Goal: Task Accomplishment & Management: Complete application form

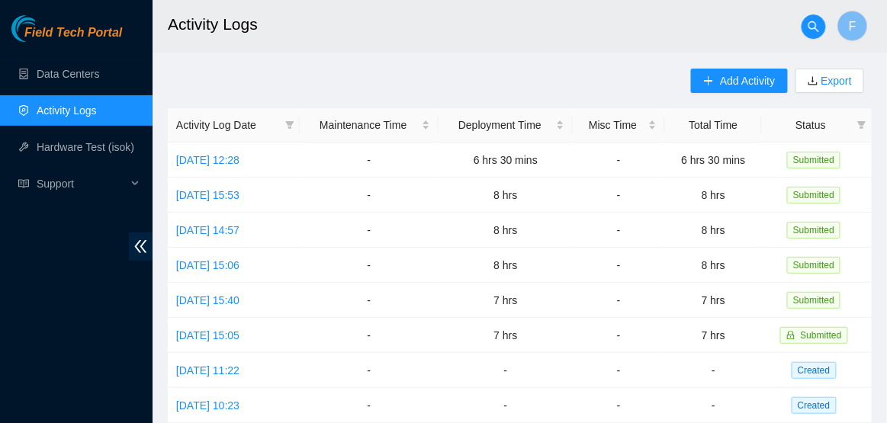
click at [69, 117] on link "Activity Logs" at bounding box center [67, 111] width 60 height 12
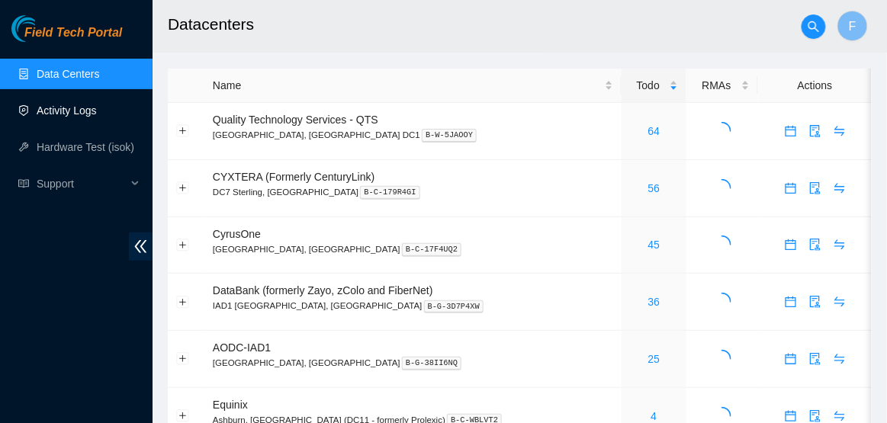
click at [89, 114] on link "Activity Logs" at bounding box center [67, 111] width 60 height 12
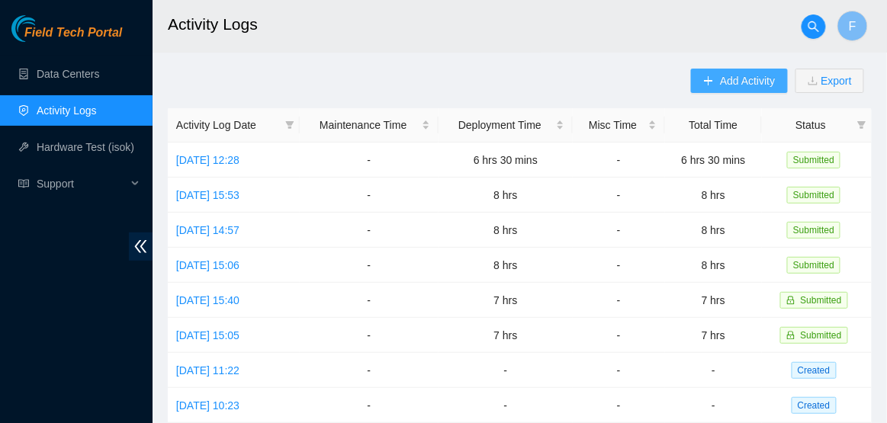
click at [748, 77] on span "Add Activity" at bounding box center [747, 80] width 55 height 17
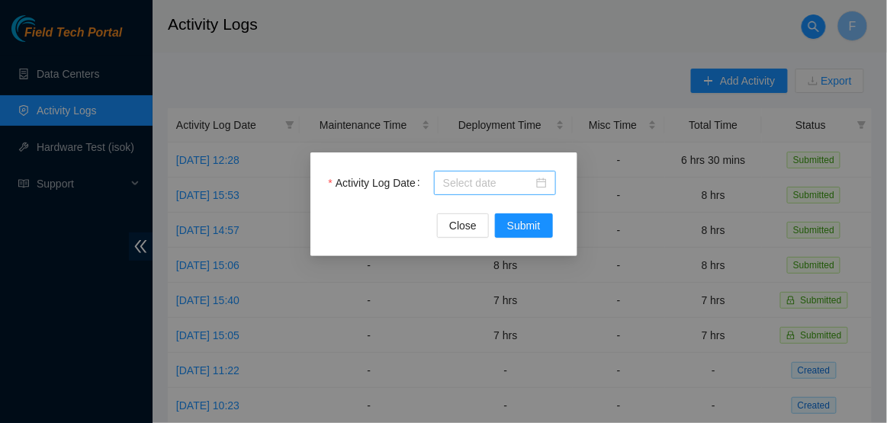
click at [543, 182] on div at bounding box center [495, 183] width 104 height 17
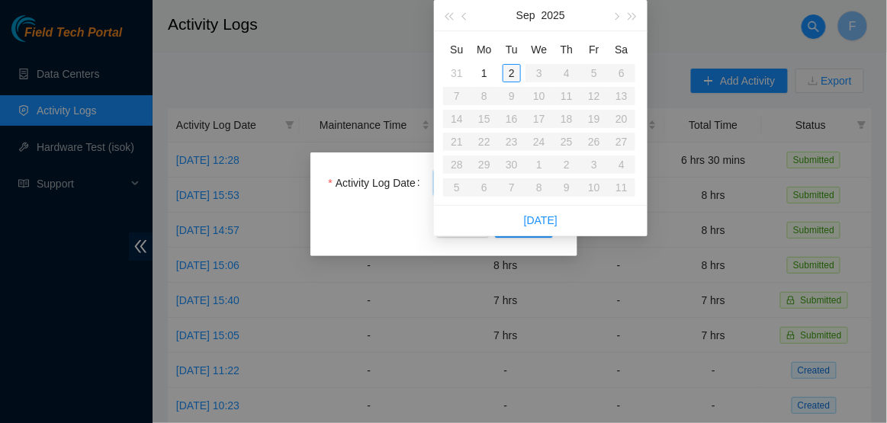
type input "2025-09-02"
click at [510, 82] on div "2" at bounding box center [512, 73] width 18 height 18
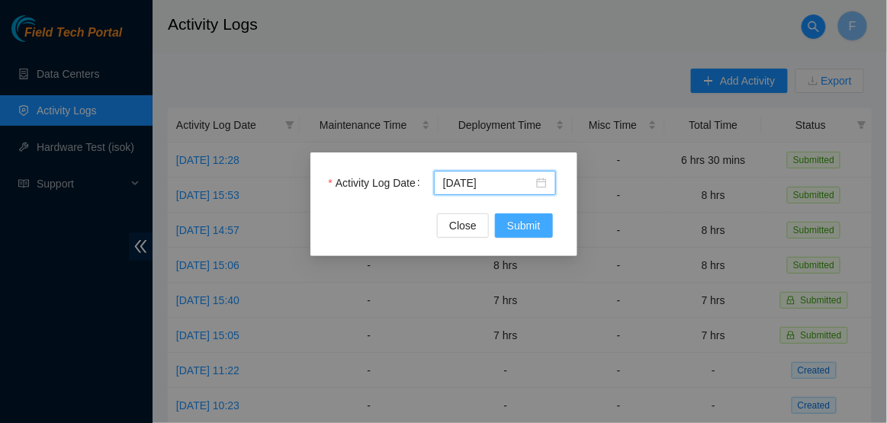
click at [510, 229] on span "Submit" at bounding box center [524, 225] width 34 height 17
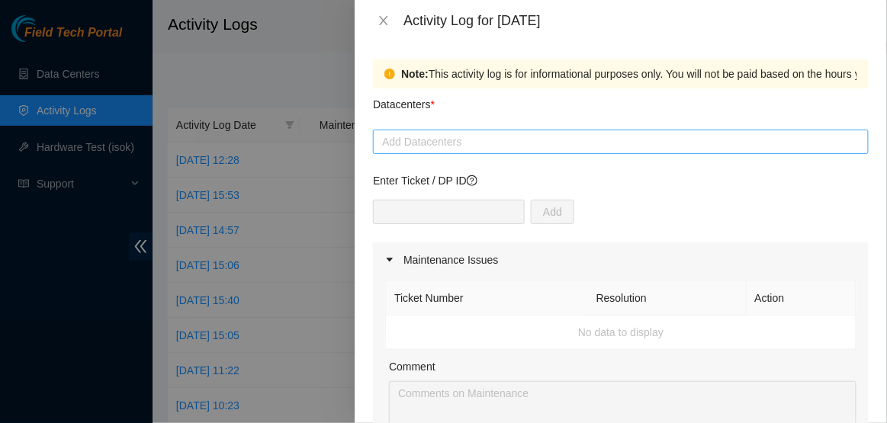
click at [579, 146] on div at bounding box center [621, 142] width 488 height 18
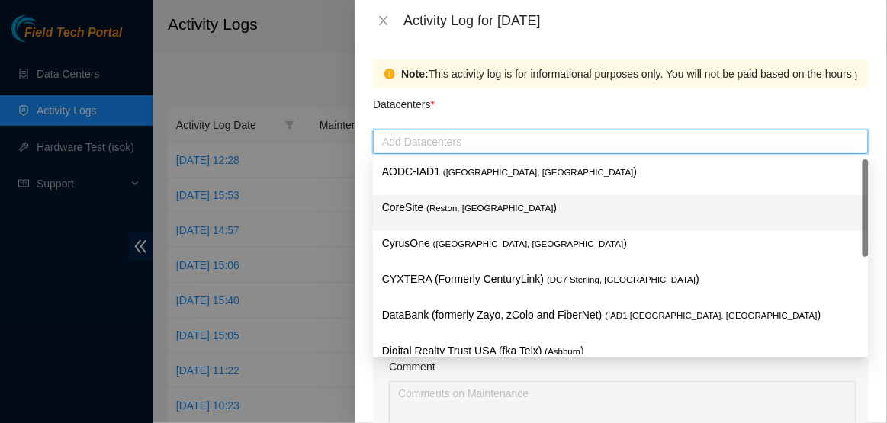
scroll to position [166, 0]
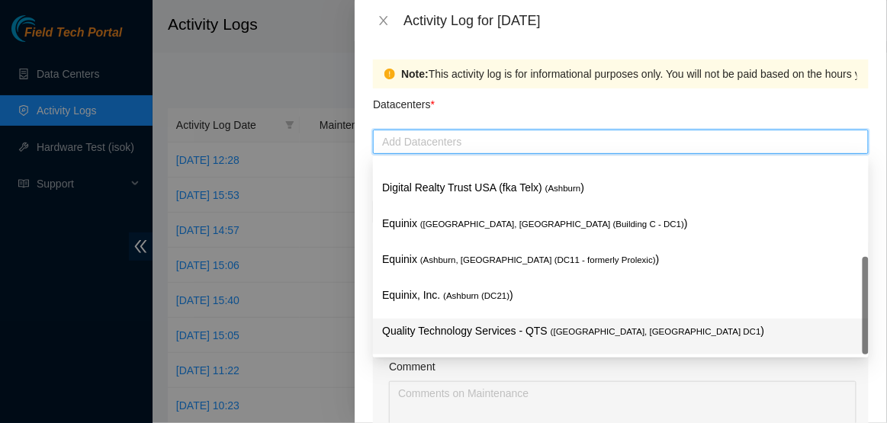
click at [461, 335] on p "Quality Technology Services - QTS ( Ashburn, VA DC1 )" at bounding box center [621, 332] width 478 height 18
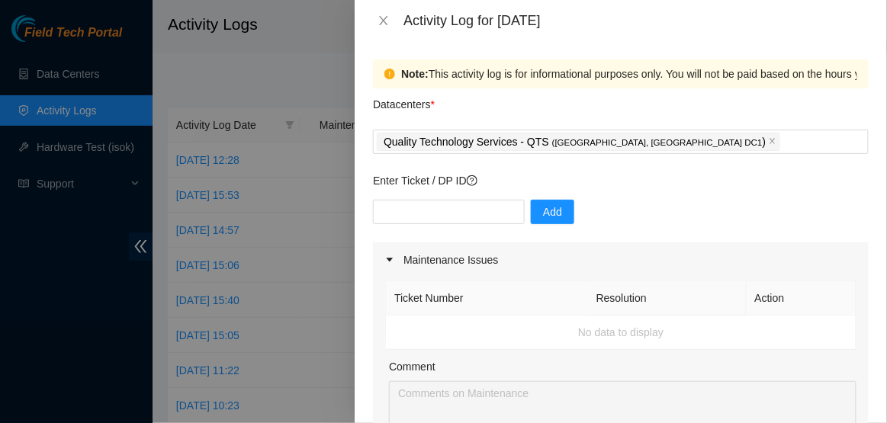
click at [653, 114] on div "Datacenters *" at bounding box center [621, 108] width 496 height 41
click at [470, 211] on input "text" at bounding box center [449, 212] width 152 height 24
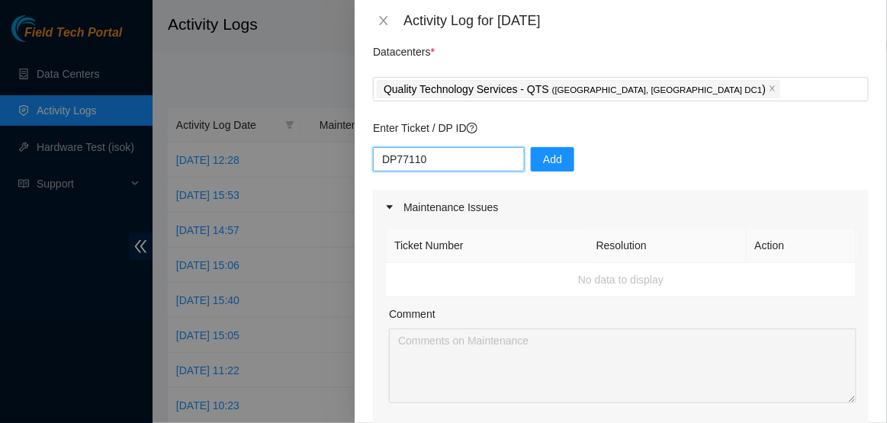
scroll to position [64, 0]
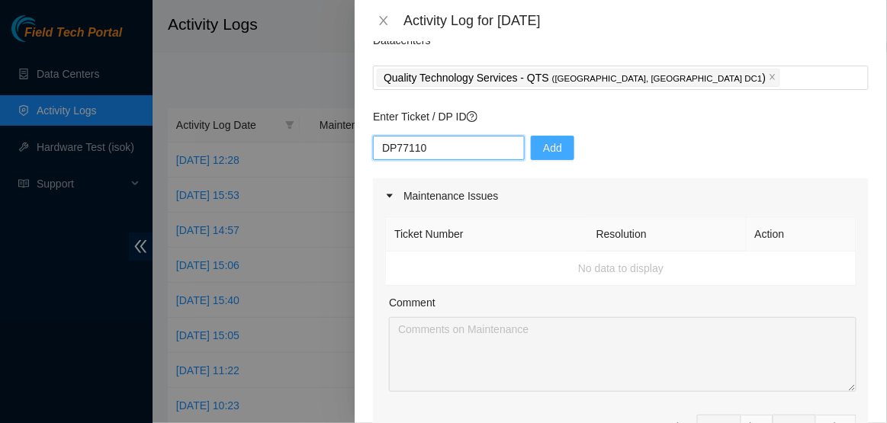
type input "DP77110"
click at [548, 138] on button "Add" at bounding box center [552, 148] width 43 height 24
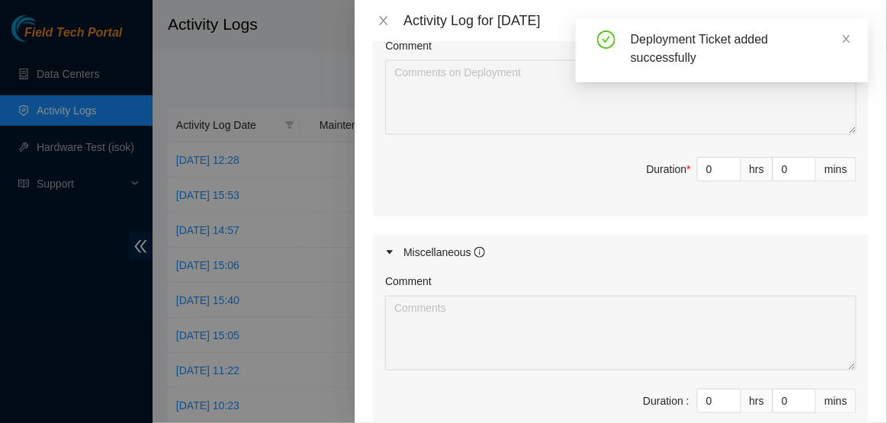
scroll to position [480, 0]
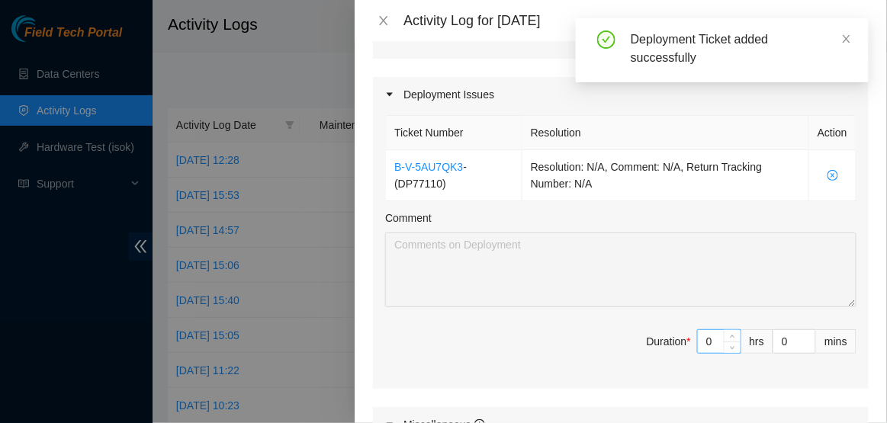
click at [722, 347] on input "0" at bounding box center [719, 341] width 43 height 23
type input "8"
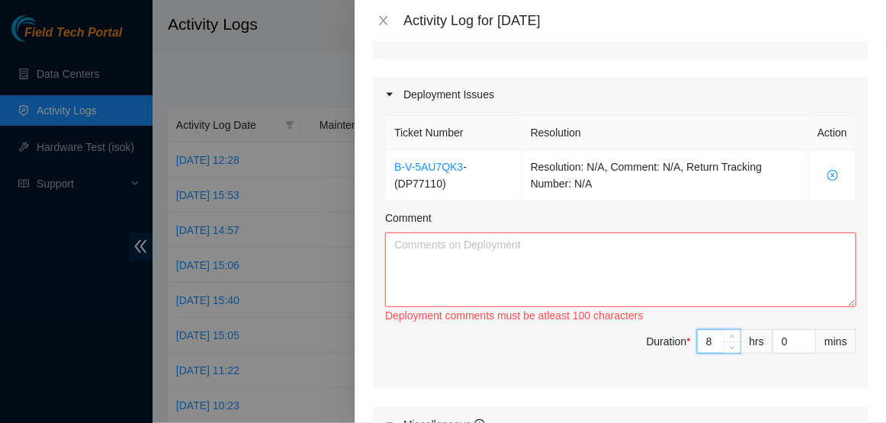
type input "8"
click at [620, 307] on div "Deployment comments must be atleast 100 characters" at bounding box center [620, 315] width 471 height 17
click at [622, 275] on textarea "Comment" at bounding box center [620, 270] width 471 height 75
paste textarea "Hi Dave, EOD Update for DP77110 until SS is sent out -Relaxed all of the DAC ca…"
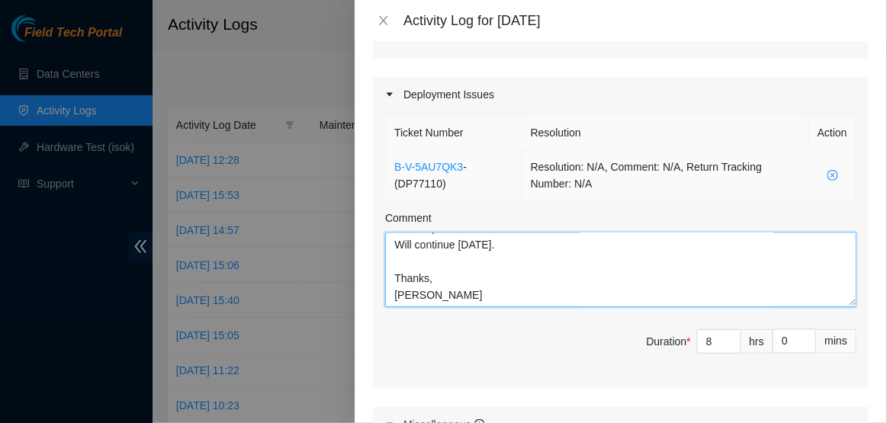
scroll to position [842, 0]
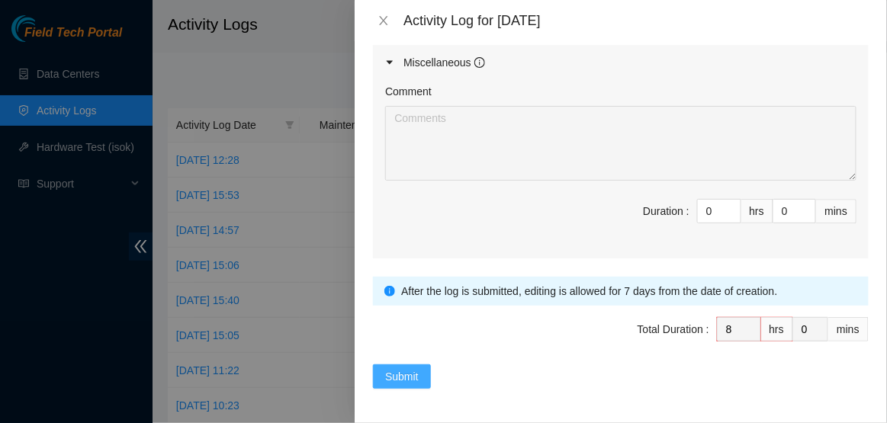
type textarea "Hi Dave, EOD Update for DP77110 until SS is sent out -Relaxed all of the DAC ca…"
click at [426, 378] on button "Submit" at bounding box center [402, 377] width 58 height 24
